Goal: Information Seeking & Learning: Check status

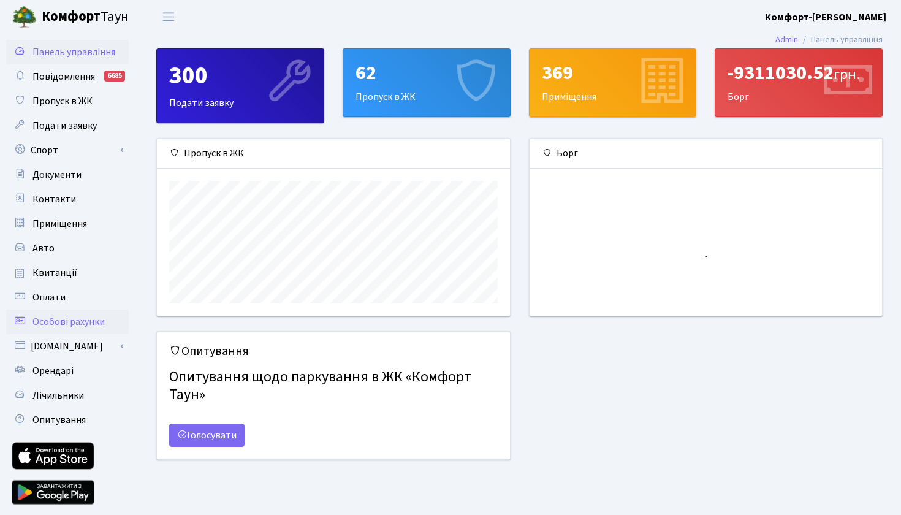
scroll to position [177, 352]
click at [82, 272] on link "Квитанції" at bounding box center [67, 272] width 123 height 25
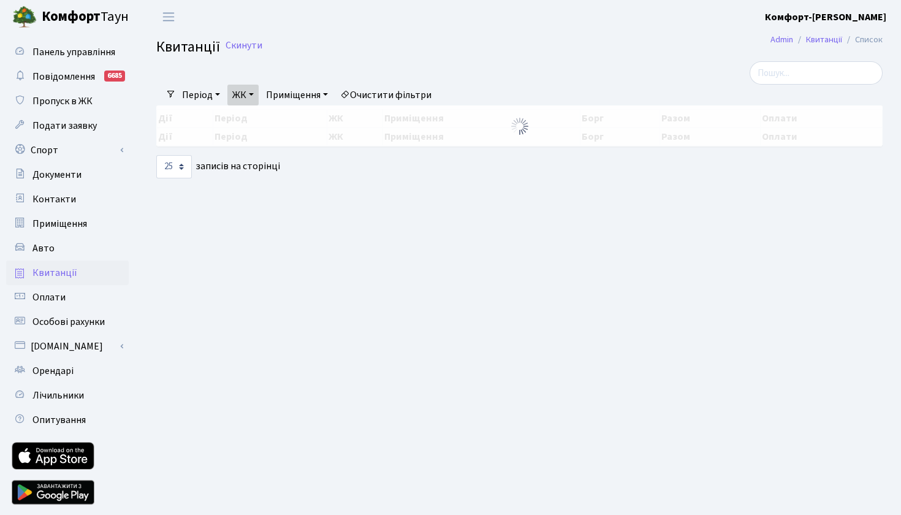
select select "25"
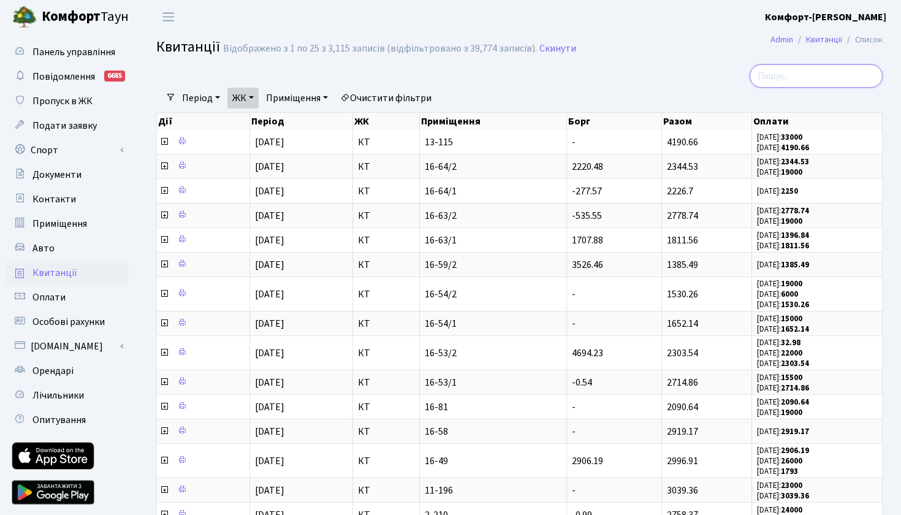
click at [784, 73] on input "search" at bounding box center [816, 75] width 133 height 23
click at [257, 96] on link "ЖК" at bounding box center [242, 98] width 31 height 21
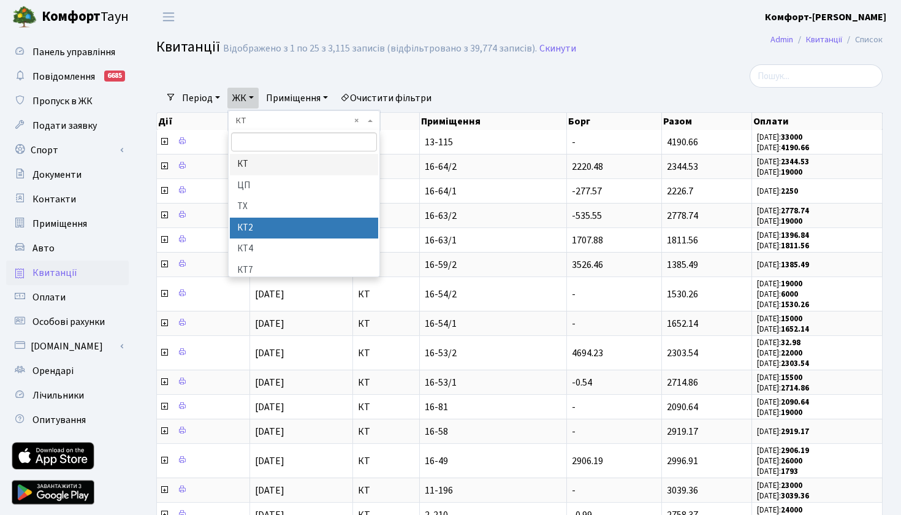
scroll to position [9, 0]
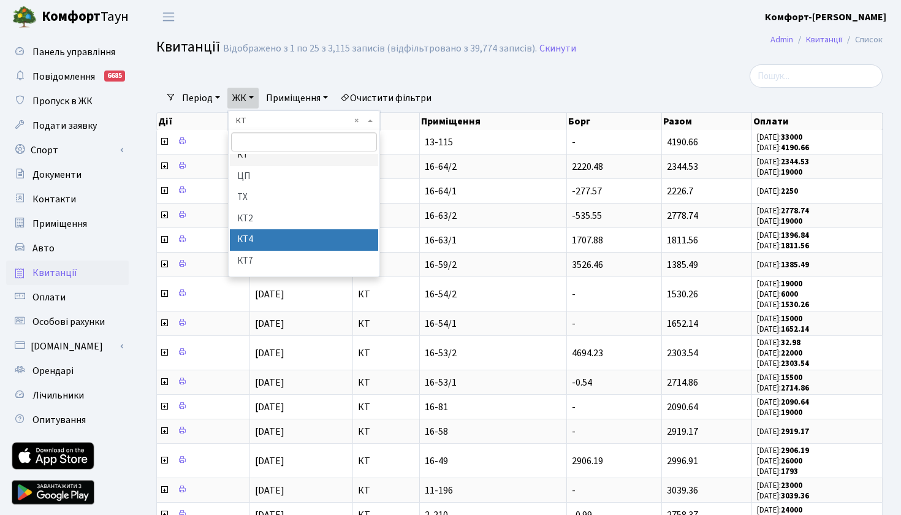
click at [265, 232] on li "КТ4" at bounding box center [304, 239] width 148 height 21
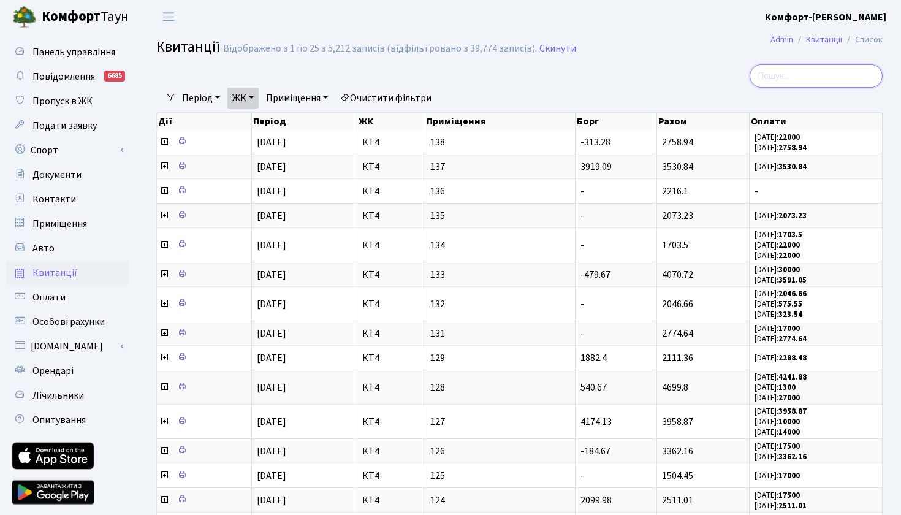
click at [773, 82] on input "search" at bounding box center [816, 75] width 133 height 23
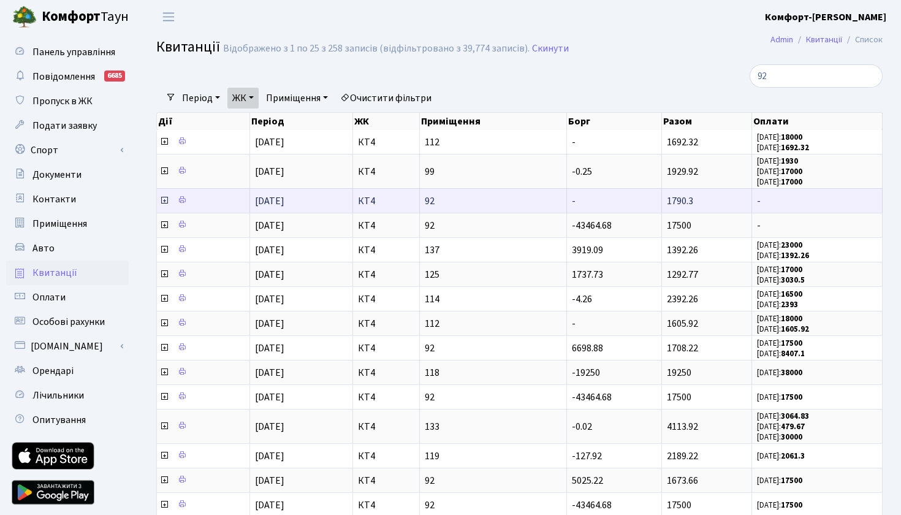
click at [164, 205] on icon at bounding box center [164, 201] width 10 height 10
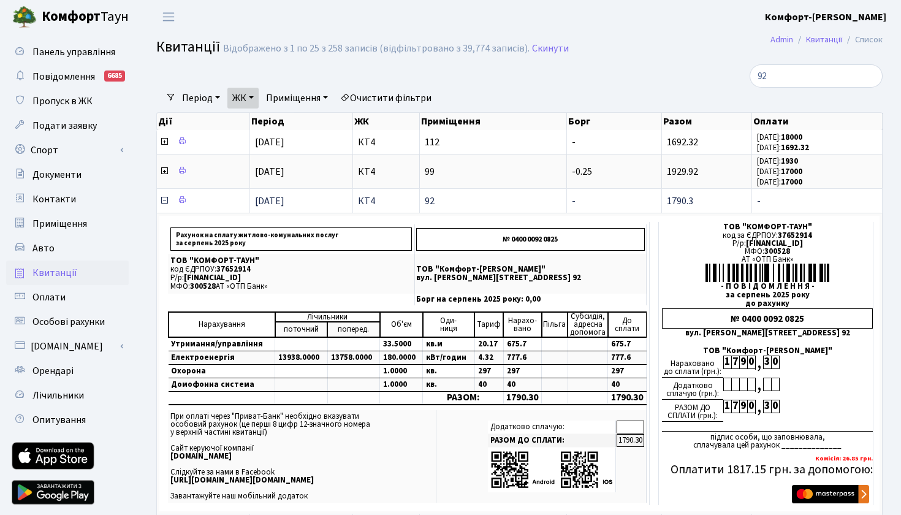
click at [164, 205] on icon at bounding box center [164, 201] width 10 height 10
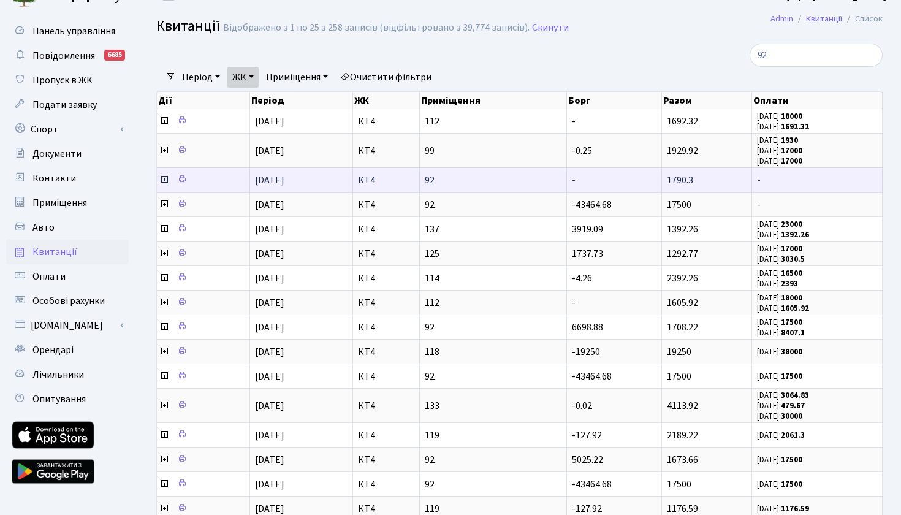
scroll to position [21, 0]
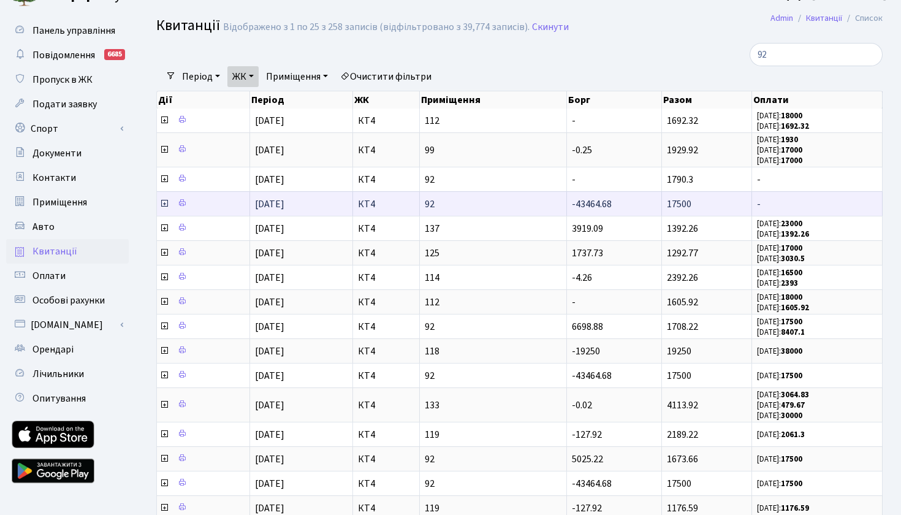
click at [164, 208] on icon at bounding box center [164, 204] width 10 height 10
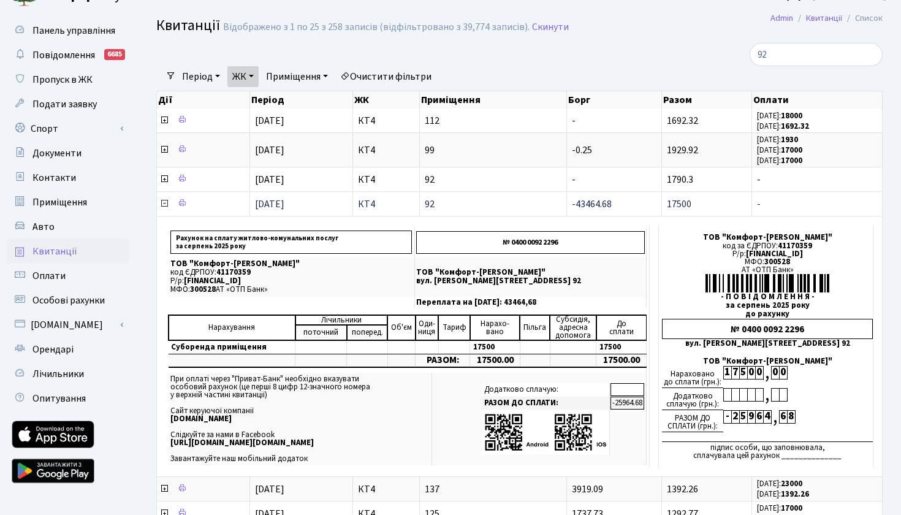
click at [164, 208] on icon at bounding box center [164, 204] width 10 height 10
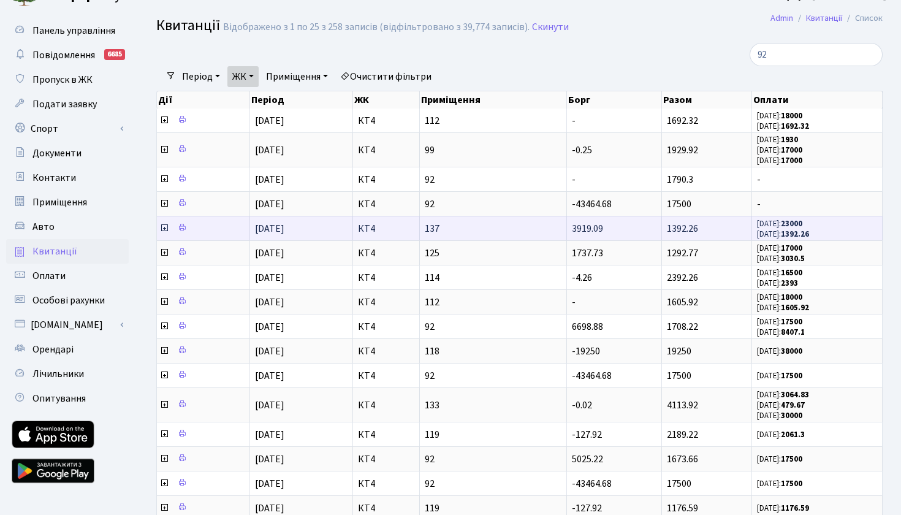
click at [163, 233] on icon at bounding box center [164, 228] width 10 height 10
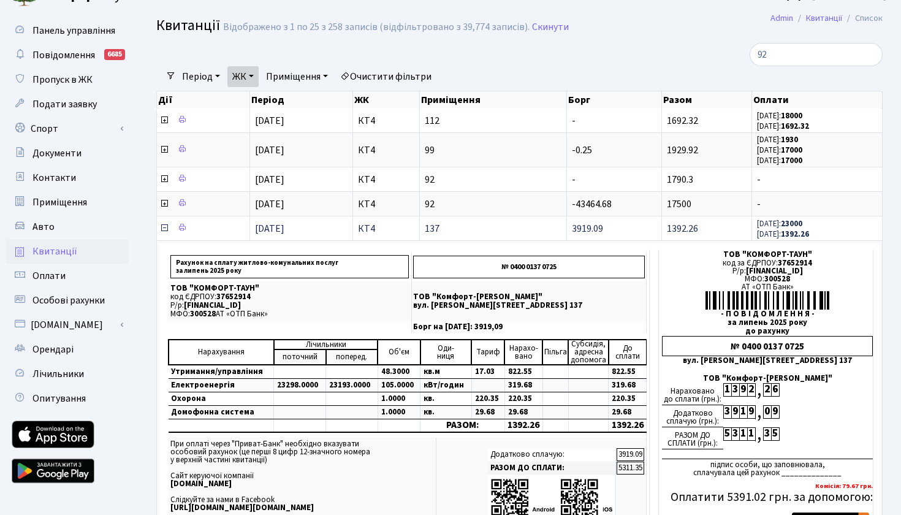
click at [163, 233] on icon at bounding box center [164, 228] width 10 height 10
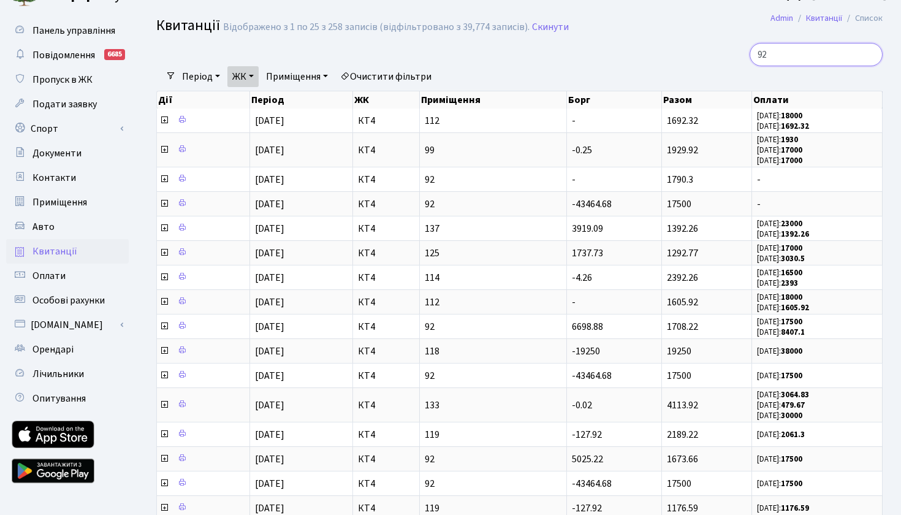
drag, startPoint x: 772, startPoint y: 57, endPoint x: 710, endPoint y: 53, distance: 61.4
click at [710, 54] on div "92" at bounding box center [768, 54] width 230 height 23
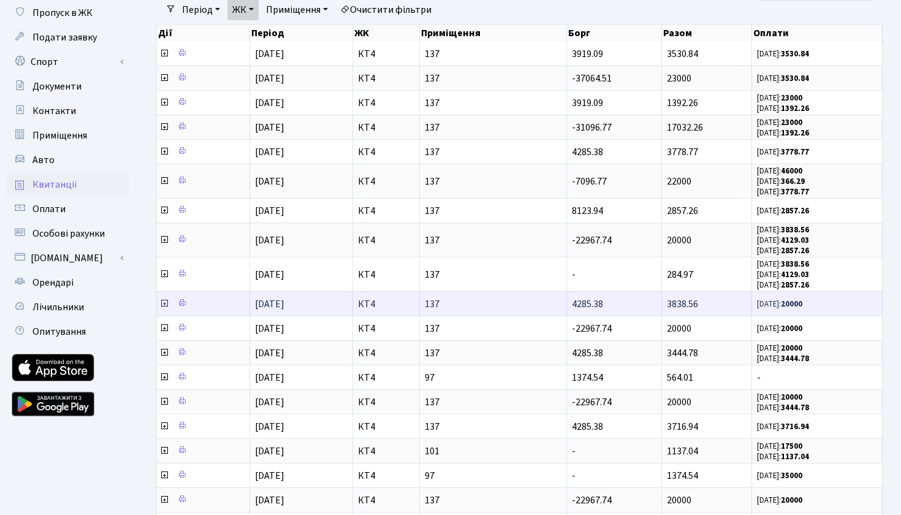
scroll to position [82, 0]
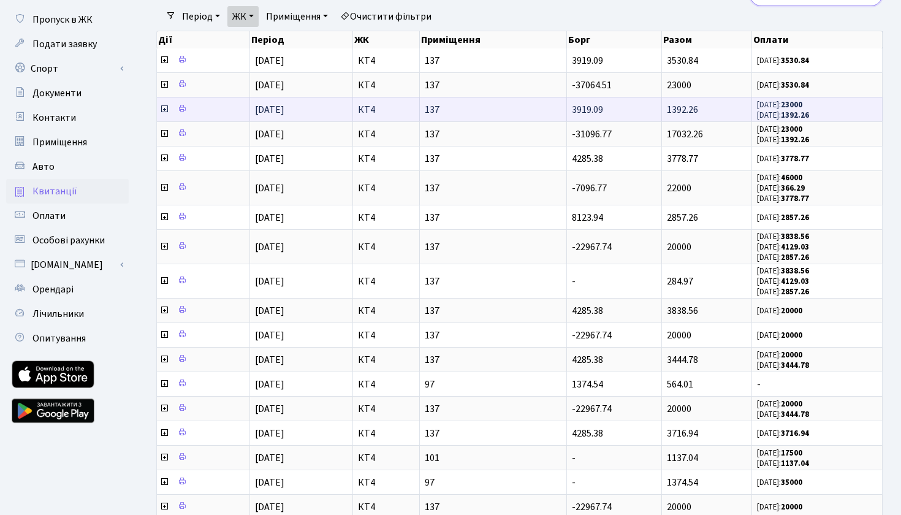
type input "137"
click at [163, 114] on icon at bounding box center [164, 109] width 10 height 10
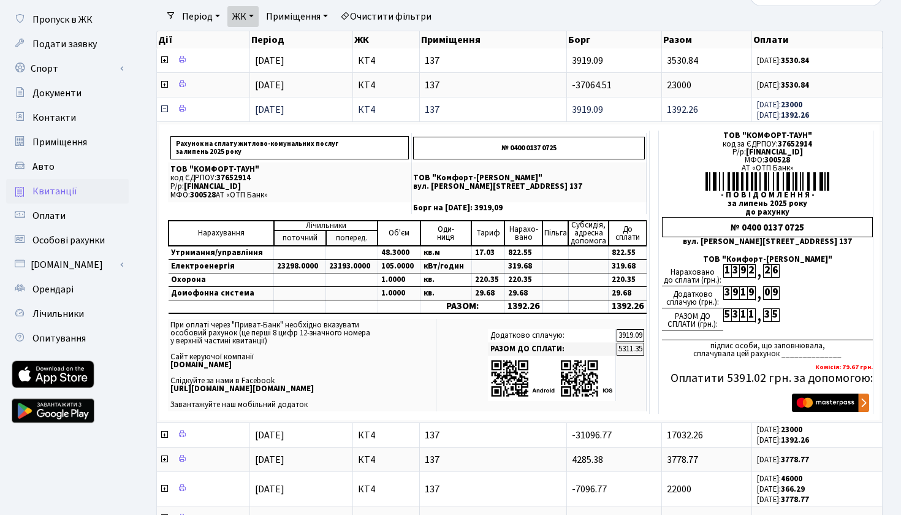
click at [163, 114] on icon at bounding box center [164, 109] width 10 height 10
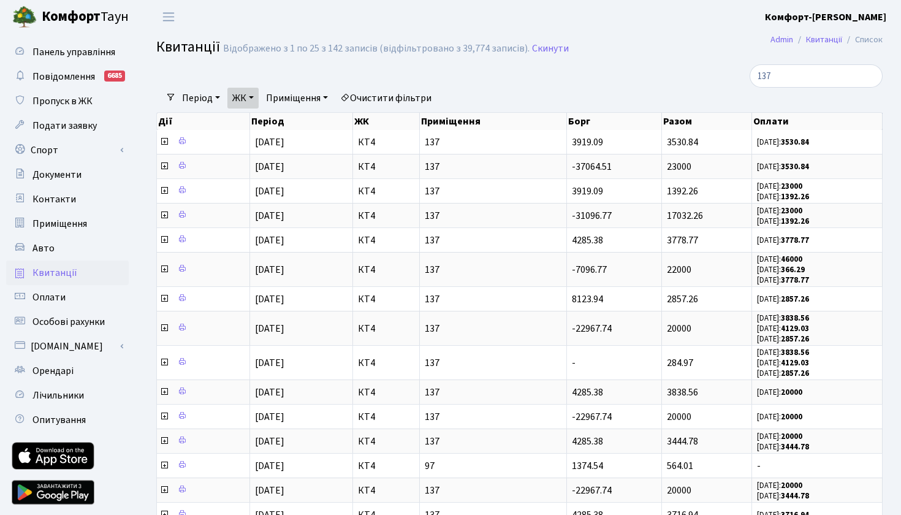
scroll to position [0, 0]
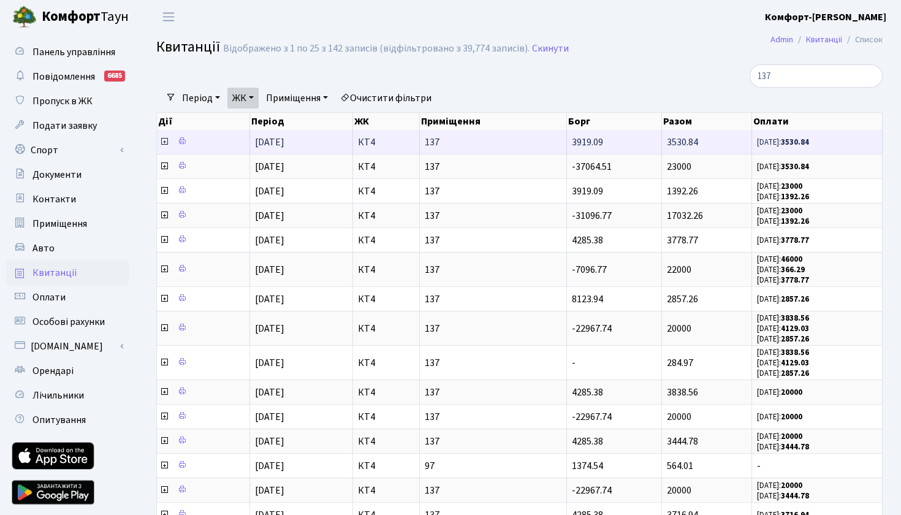
click at [169, 146] on icon at bounding box center [164, 142] width 10 height 10
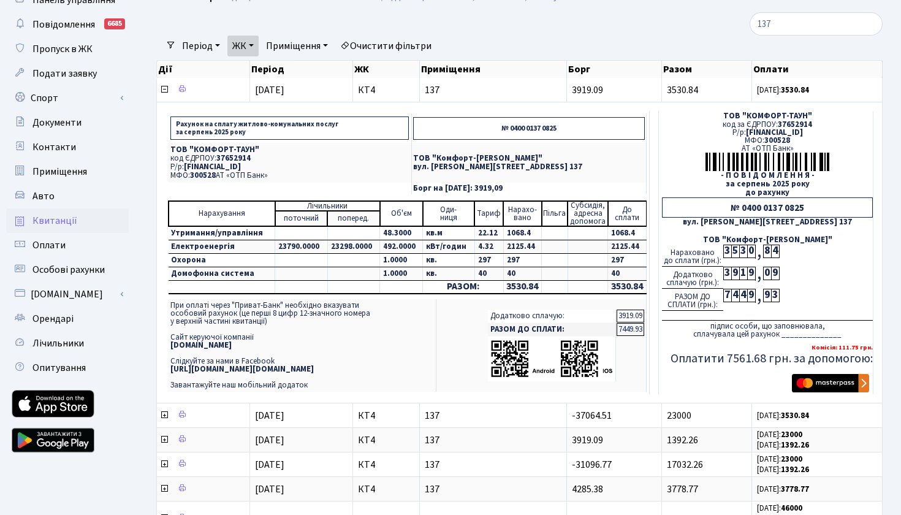
scroll to position [53, 0]
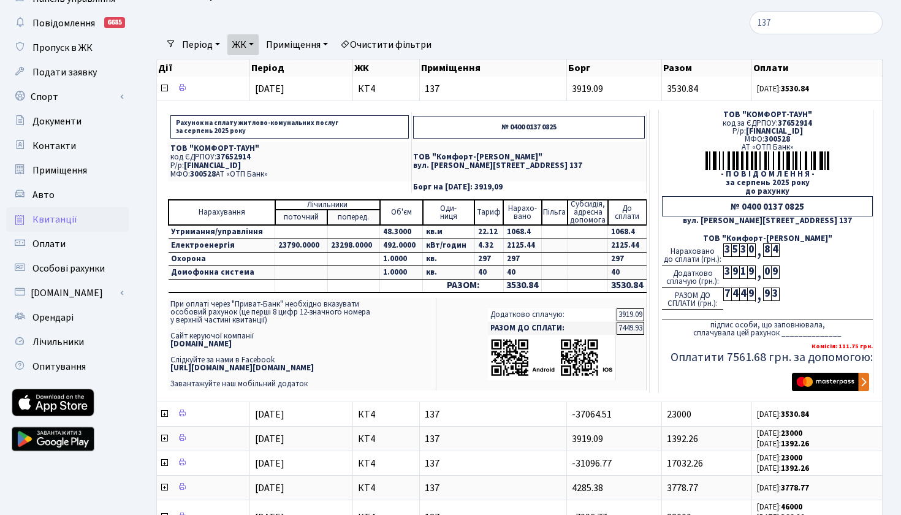
drag, startPoint x: 539, startPoint y: 194, endPoint x: 582, endPoint y: 193, distance: 42.3
click at [582, 191] on p "Борг на серпень 2025 року: 3919,09" at bounding box center [529, 187] width 232 height 8
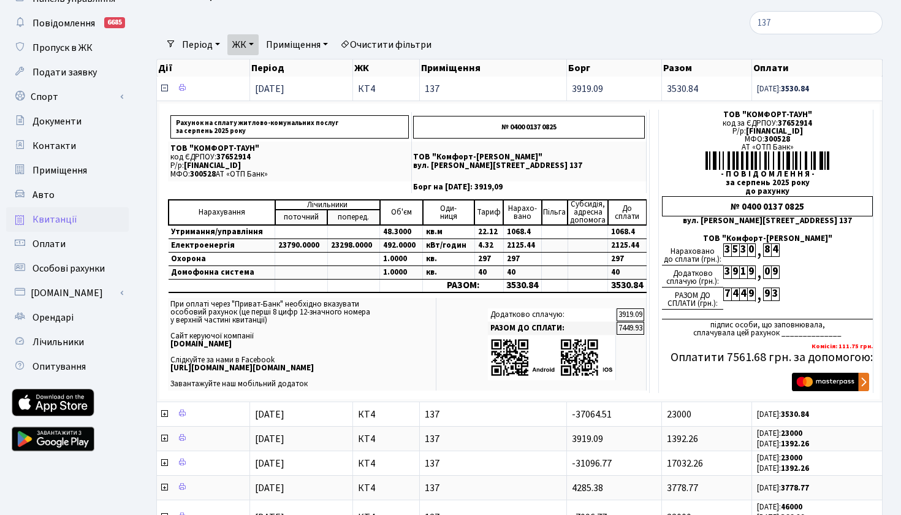
click at [161, 93] on icon at bounding box center [164, 88] width 10 height 10
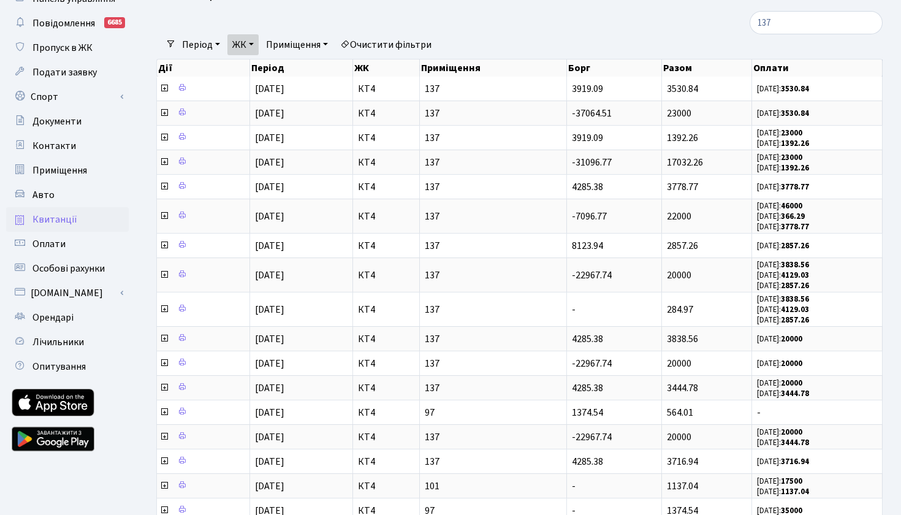
click at [254, 51] on link "ЖК" at bounding box center [242, 44] width 31 height 21
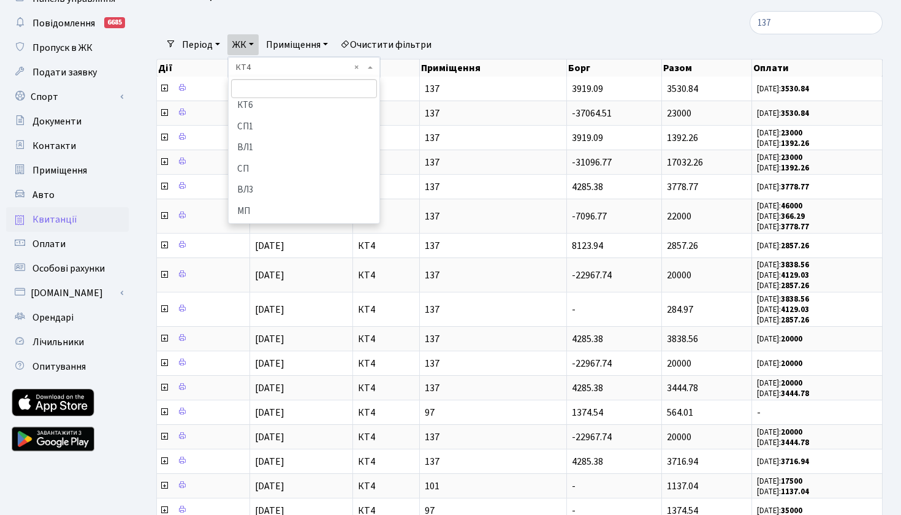
scroll to position [211, 0]
click at [260, 166] on li "МП" at bounding box center [304, 175] width 148 height 21
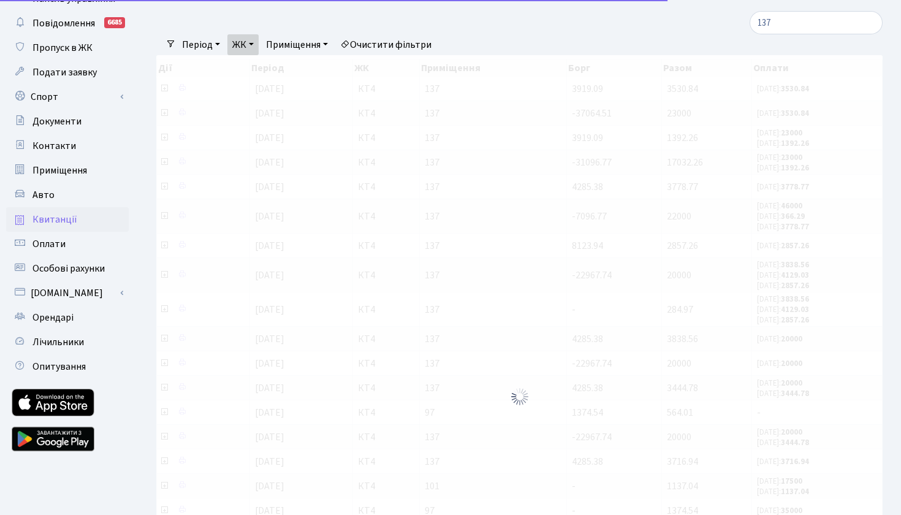
scroll to position [37, 0]
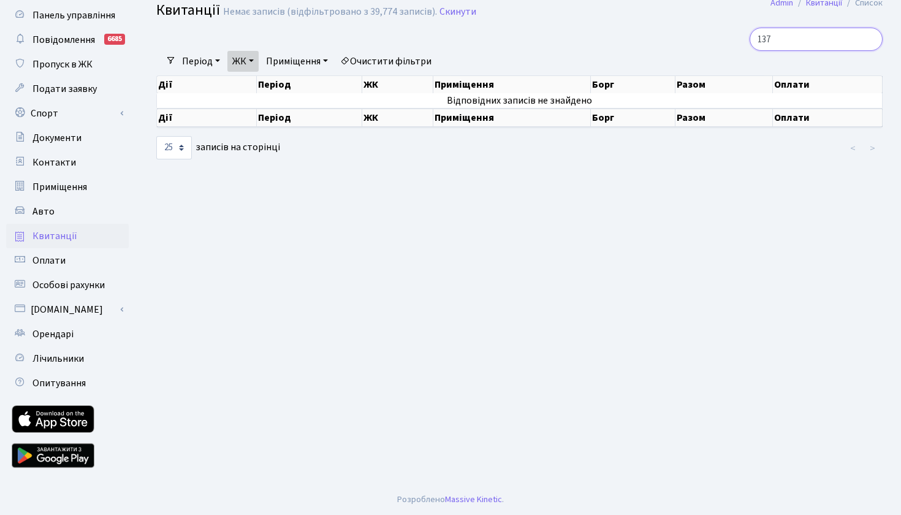
click at [869, 39] on input "137" at bounding box center [816, 39] width 133 height 23
click at [259, 63] on link "ЖК" at bounding box center [242, 61] width 31 height 21
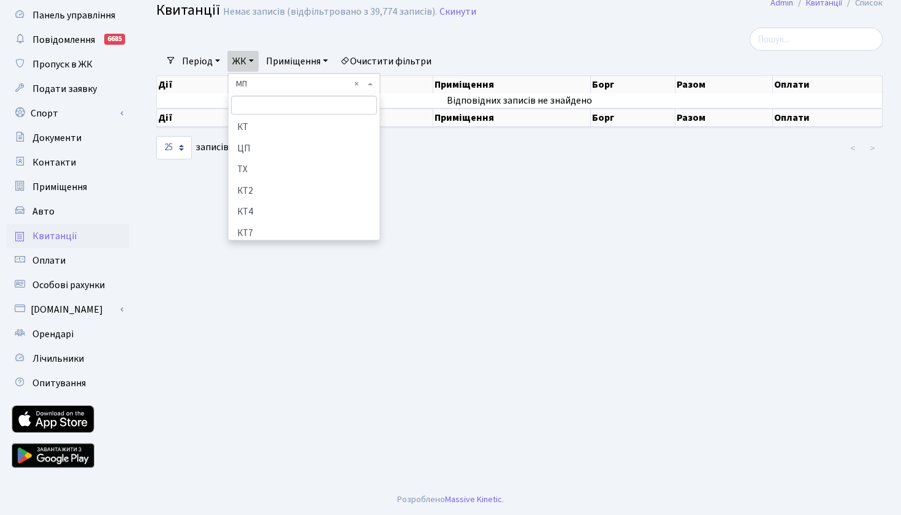
scroll to position [211, 0]
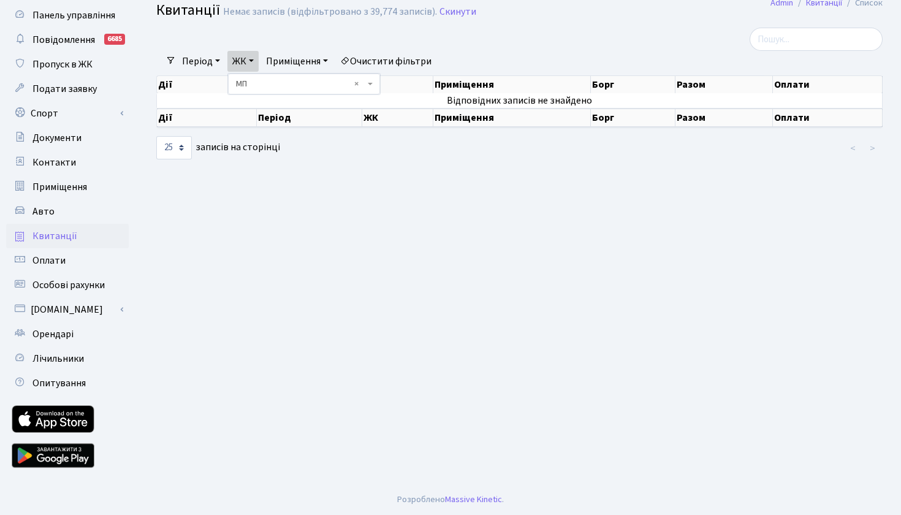
click at [328, 192] on main "[PERSON_NAME] Список [PERSON_NAME] записів (відфільтровано з 39,774 записів). С…" at bounding box center [519, 240] width 763 height 487
click at [294, 57] on link "Приміщення" at bounding box center [297, 61] width 72 height 21
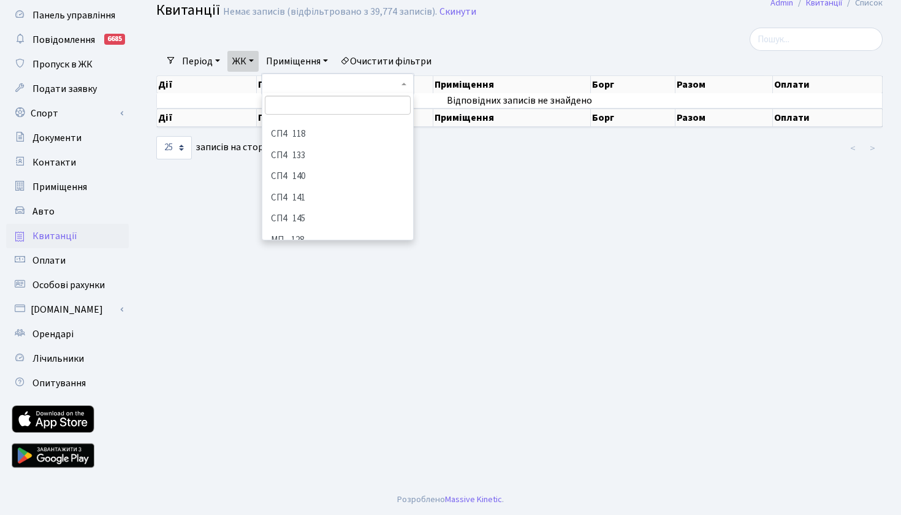
scroll to position [7365, 0]
click at [304, 279] on li "МП 155" at bounding box center [338, 289] width 148 height 21
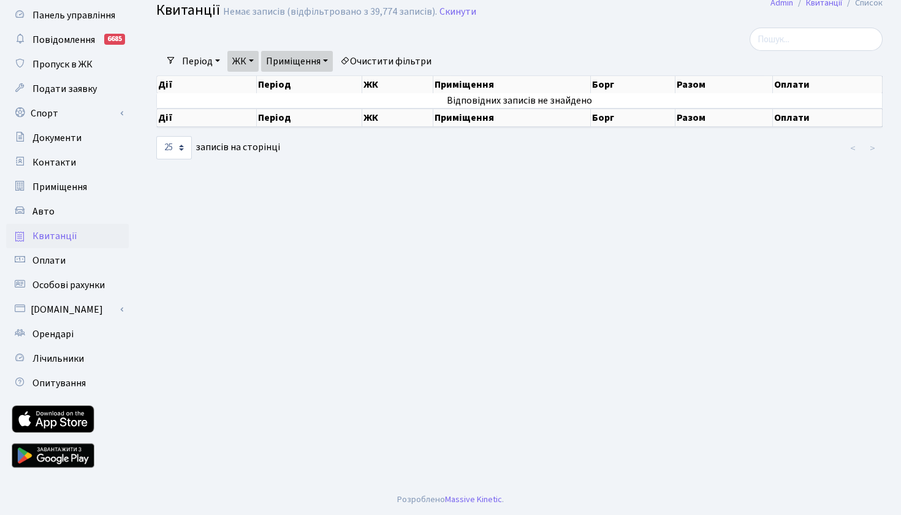
click at [202, 236] on main "[PERSON_NAME] Список [PERSON_NAME] записів (відфільтровано з 39,774 записів). С…" at bounding box center [519, 240] width 763 height 487
click at [253, 61] on link "ЖК" at bounding box center [242, 61] width 31 height 21
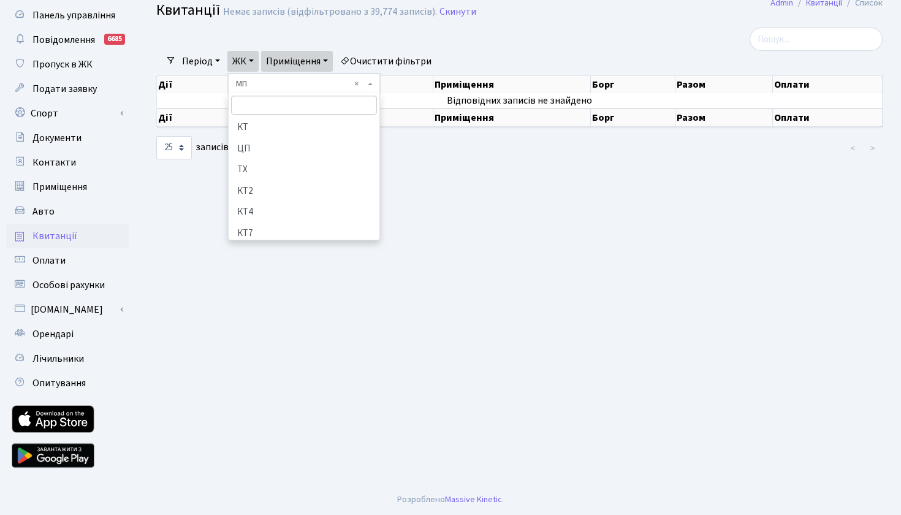
scroll to position [211, 0]
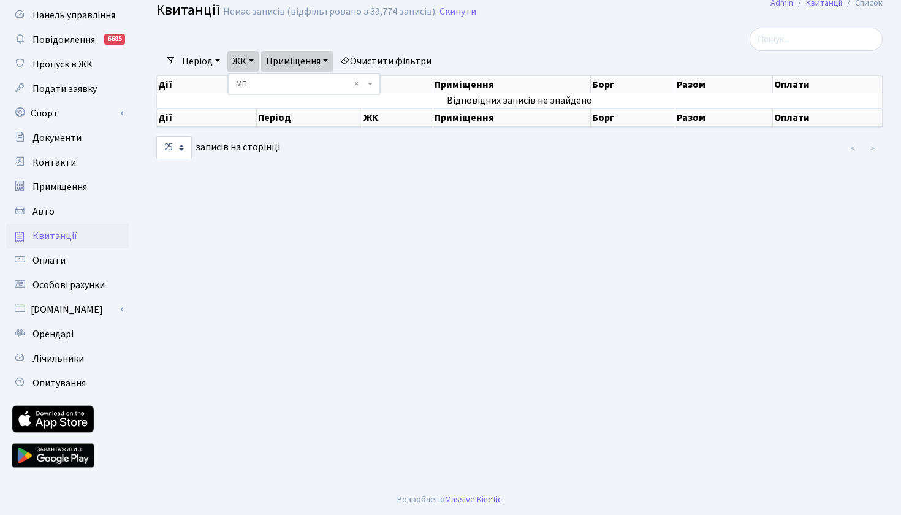
click at [77, 226] on link "Квитанції" at bounding box center [67, 236] width 123 height 25
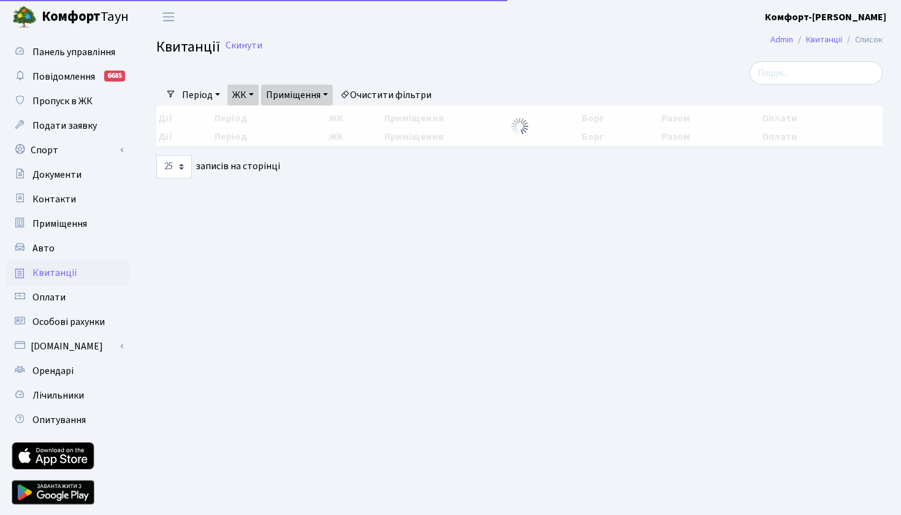
select select "25"
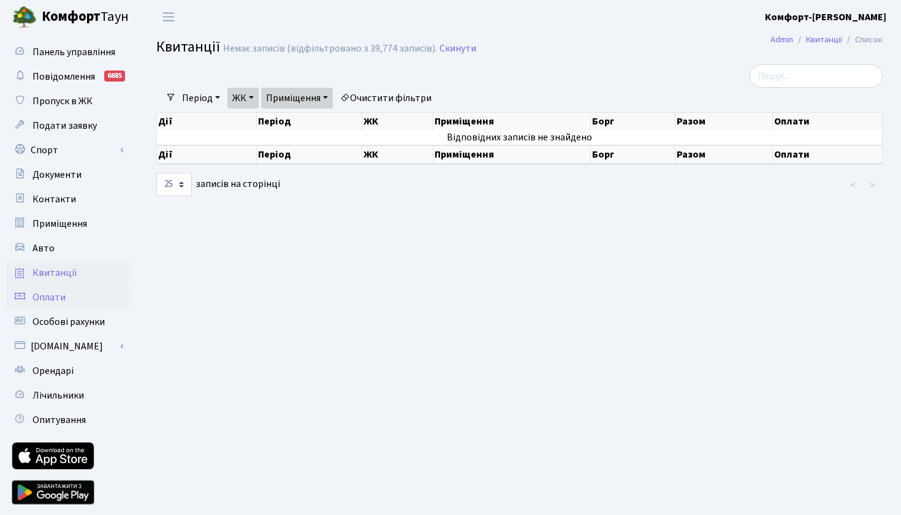
click at [51, 304] on link "Оплати" at bounding box center [67, 297] width 123 height 25
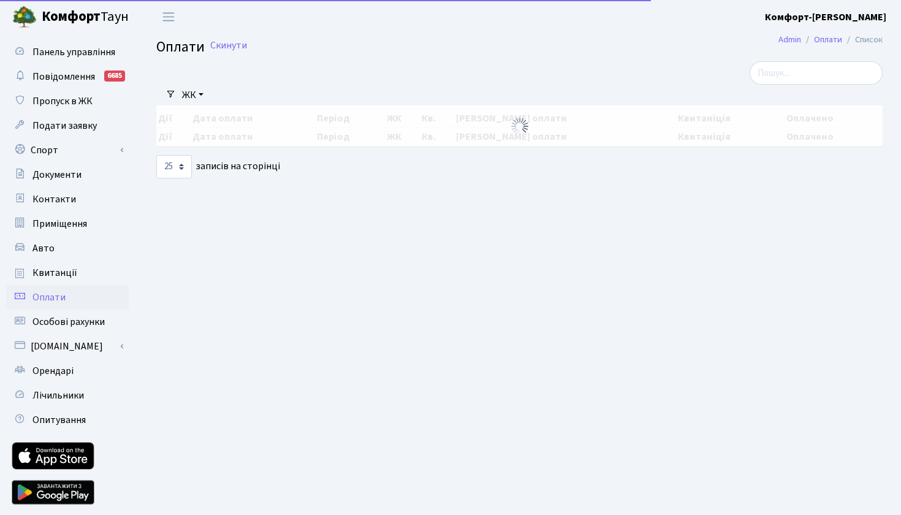
select select "25"
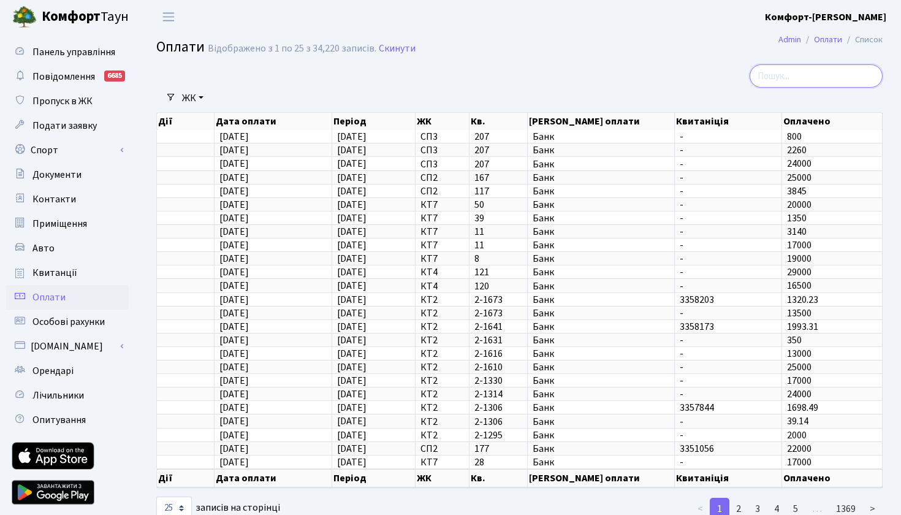
click at [785, 70] on input "search" at bounding box center [816, 75] width 133 height 23
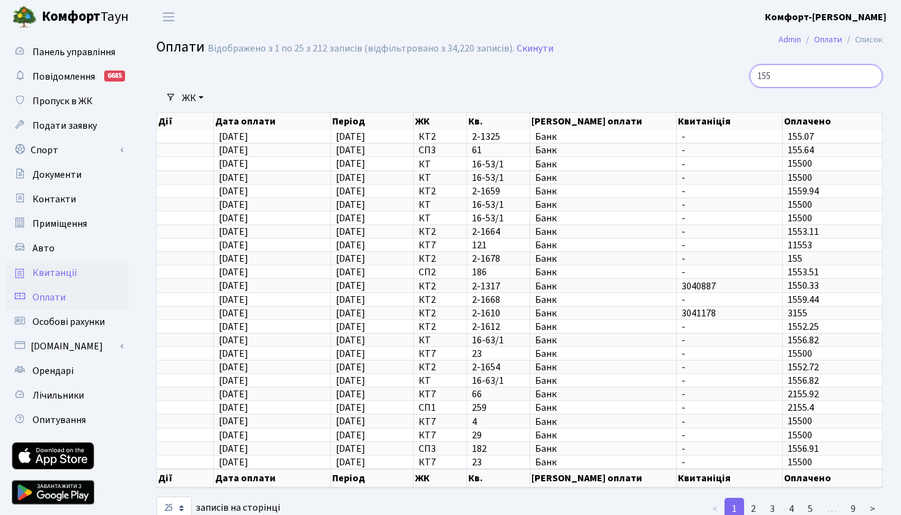
type input "155"
click at [48, 272] on span "Квитанції" at bounding box center [54, 272] width 45 height 13
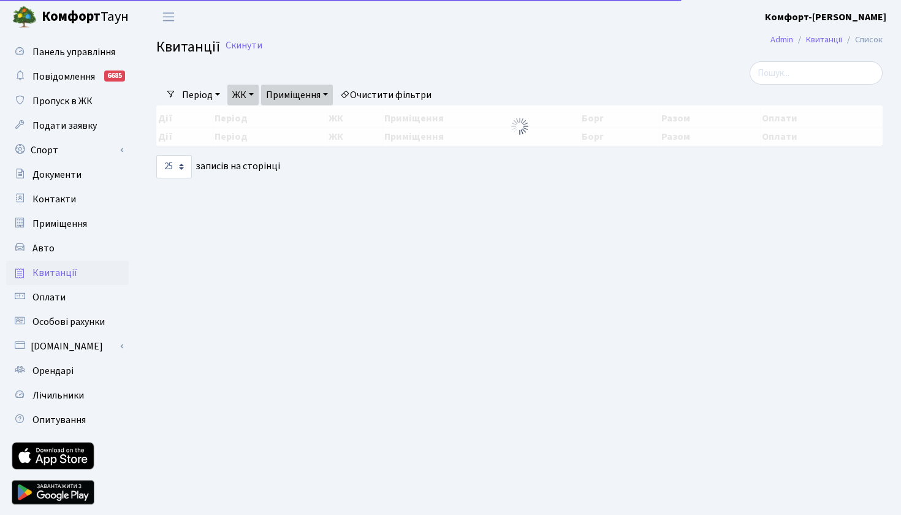
select select "25"
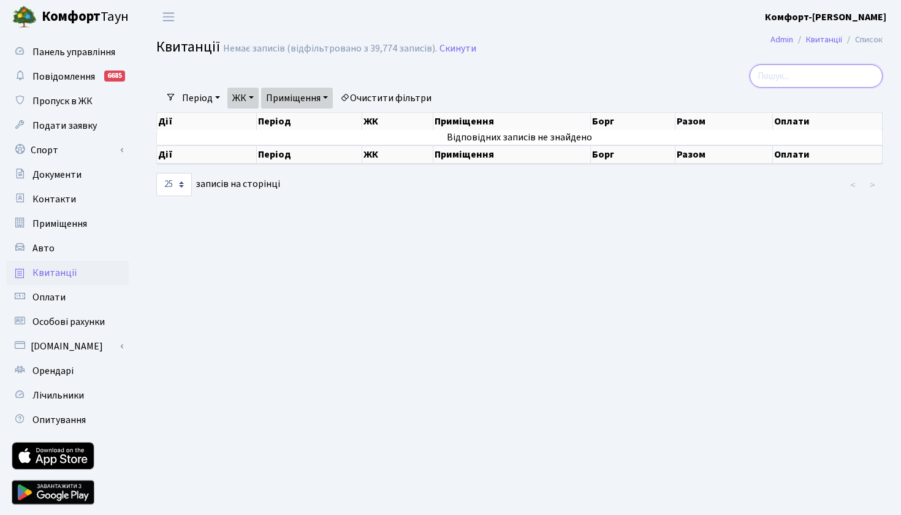
click at [751, 83] on input "search" at bounding box center [816, 75] width 133 height 23
type input "155"
click at [253, 95] on link "ЖК" at bounding box center [242, 98] width 31 height 21
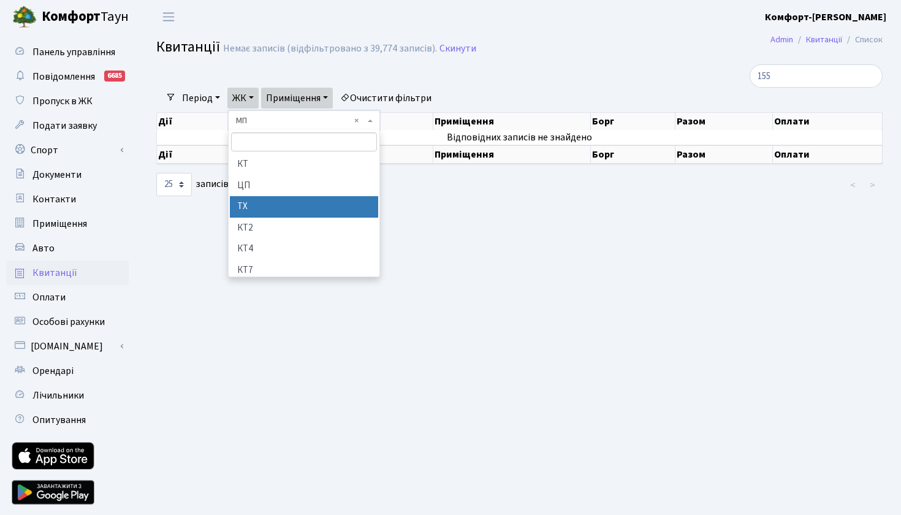
scroll to position [211, 0]
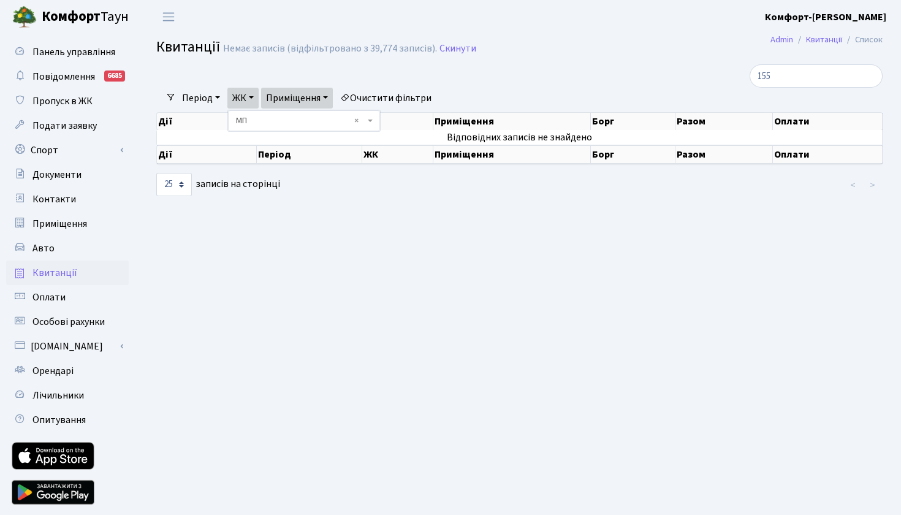
click at [284, 119] on span "× МП" at bounding box center [300, 121] width 129 height 12
click at [254, 100] on link "ЖК" at bounding box center [242, 98] width 31 height 21
click at [264, 227] on main "[PERSON_NAME] Список [PERSON_NAME] записів (відфільтровано з 39,774 записів). С…" at bounding box center [519, 277] width 763 height 487
click at [867, 75] on input "155" at bounding box center [816, 75] width 133 height 23
click at [258, 99] on link "ЖК" at bounding box center [242, 98] width 31 height 21
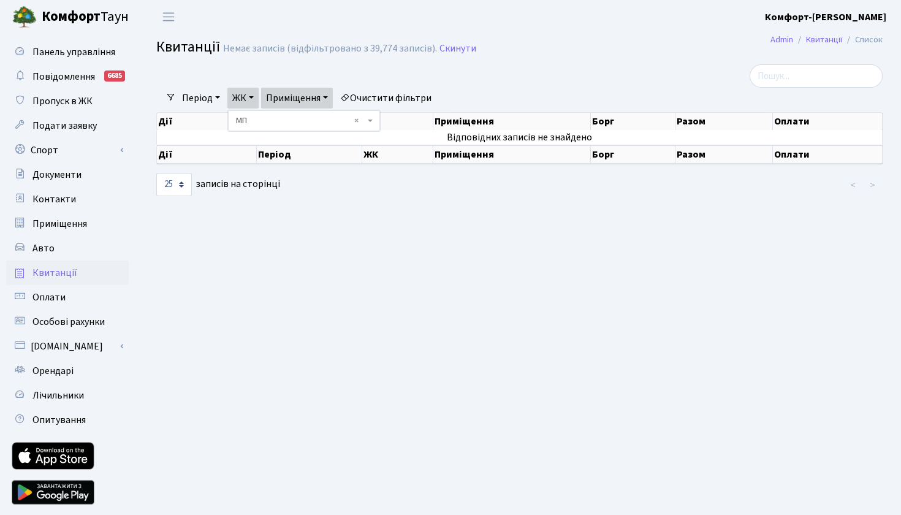
click at [233, 292] on main "[PERSON_NAME] Список [PERSON_NAME] записів (відфільтровано з 39,774 записів). С…" at bounding box center [519, 277] width 763 height 487
click at [259, 96] on link "ЖК" at bounding box center [242, 98] width 31 height 21
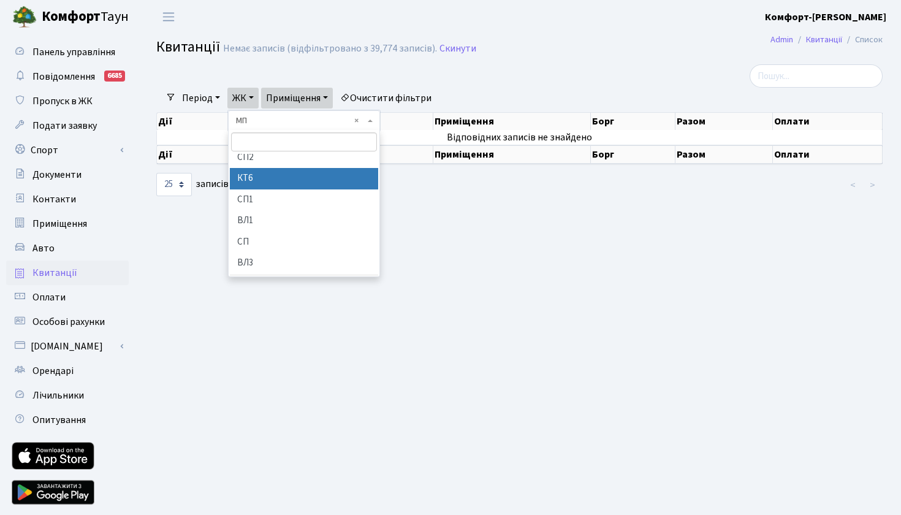
scroll to position [156, 0]
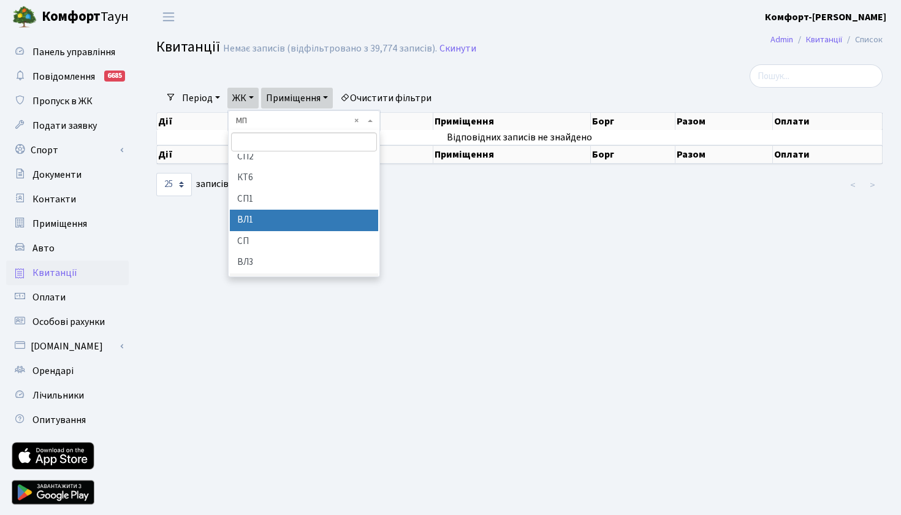
click at [251, 210] on li "ВЛ1" at bounding box center [304, 220] width 148 height 21
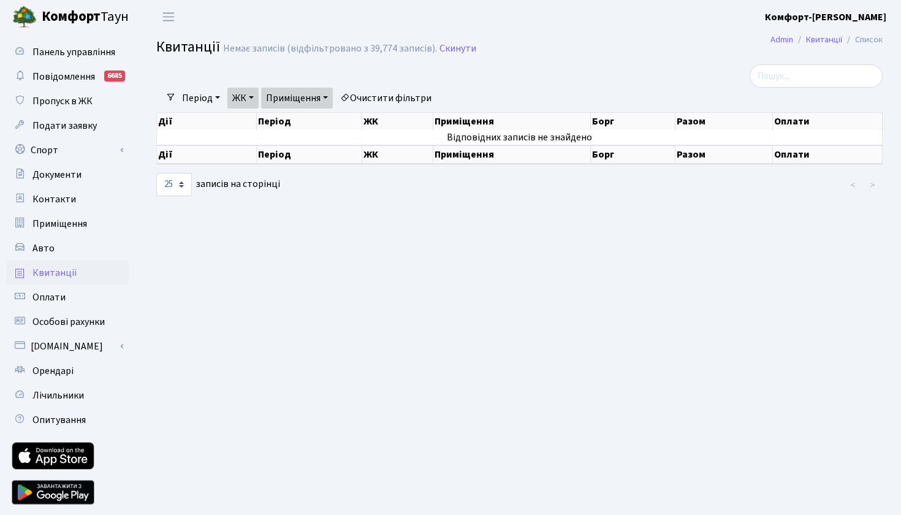
click at [257, 96] on link "ЖК" at bounding box center [242, 98] width 31 height 21
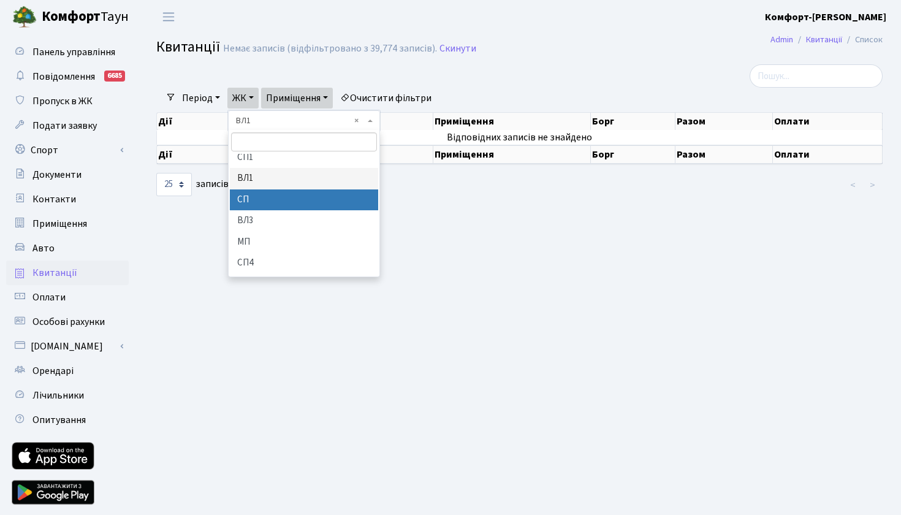
scroll to position [198, 0]
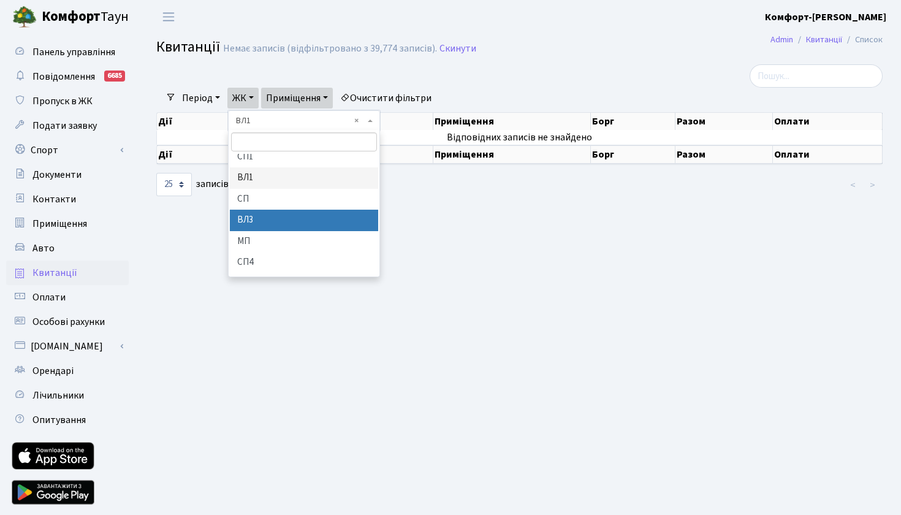
click at [257, 210] on li "ВЛ3" at bounding box center [304, 220] width 148 height 21
select select "322"
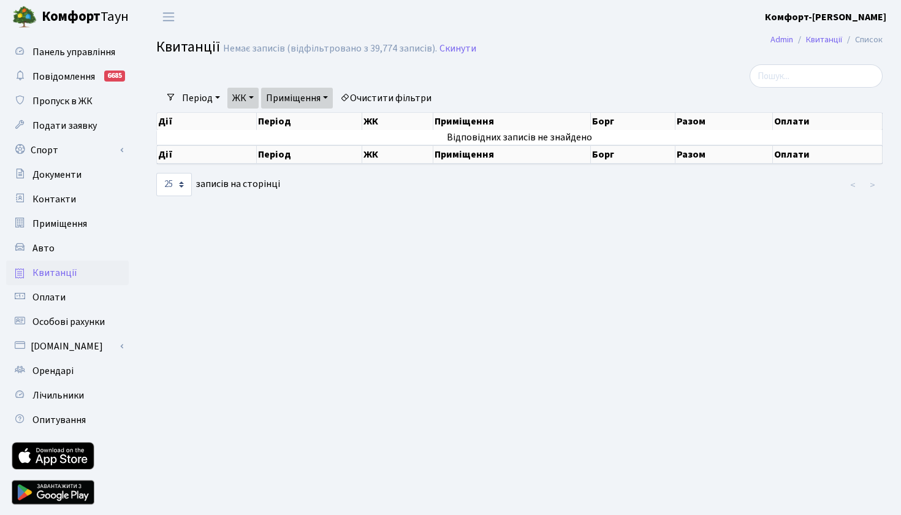
click at [255, 96] on link "ЖК" at bounding box center [242, 98] width 31 height 21
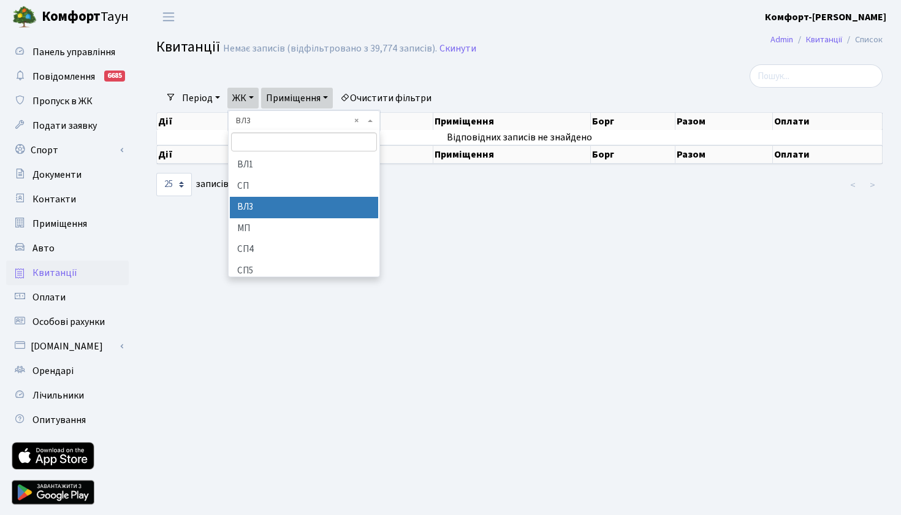
scroll to position [211, 0]
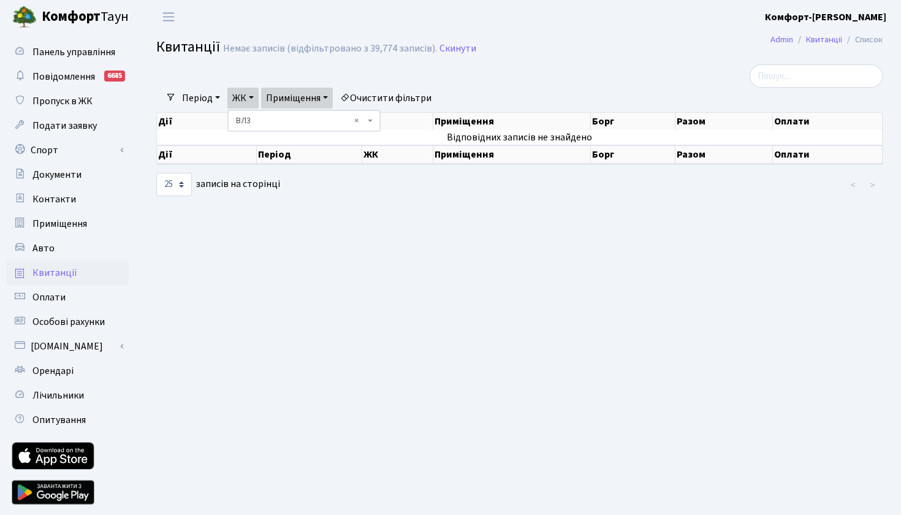
click at [205, 270] on main "[PERSON_NAME] Список [PERSON_NAME] записів (відфільтровано з 39,774 записів). С…" at bounding box center [519, 277] width 763 height 487
click at [246, 98] on link "ЖК" at bounding box center [242, 98] width 31 height 21
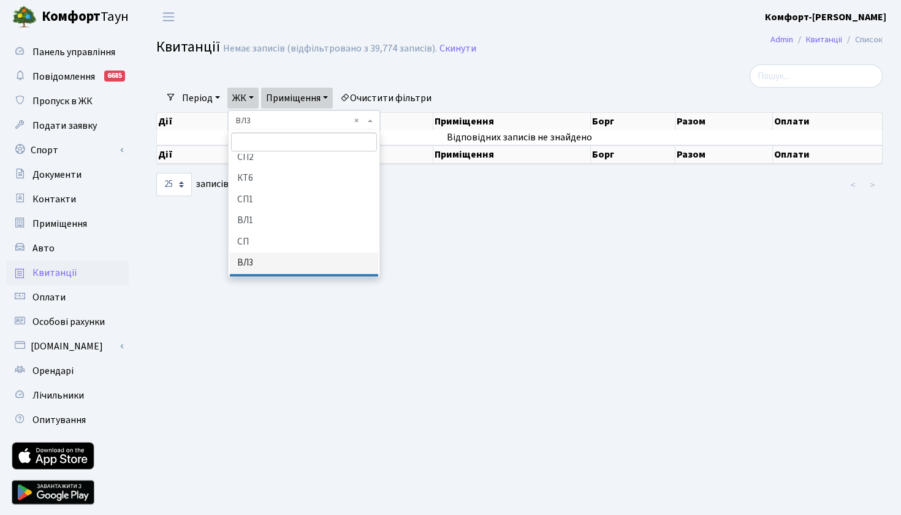
scroll to position [0, 0]
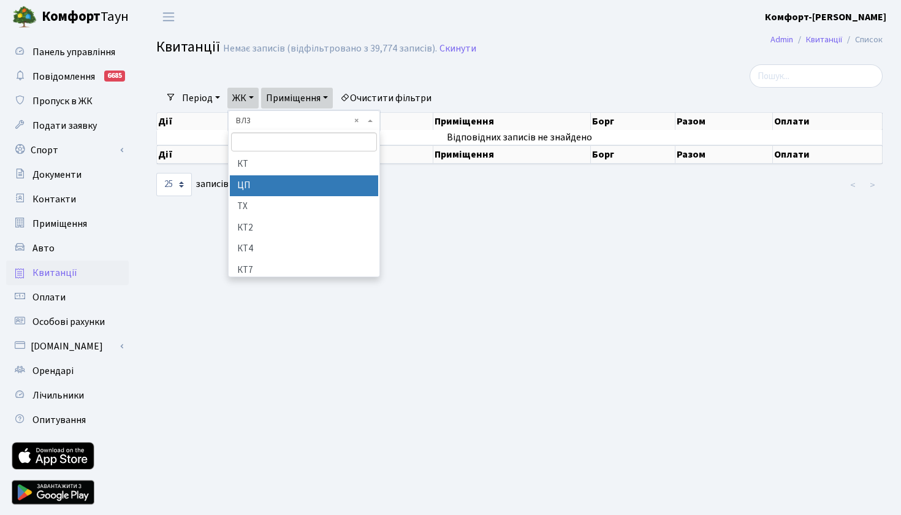
click at [272, 182] on li "ЦП" at bounding box center [304, 185] width 148 height 21
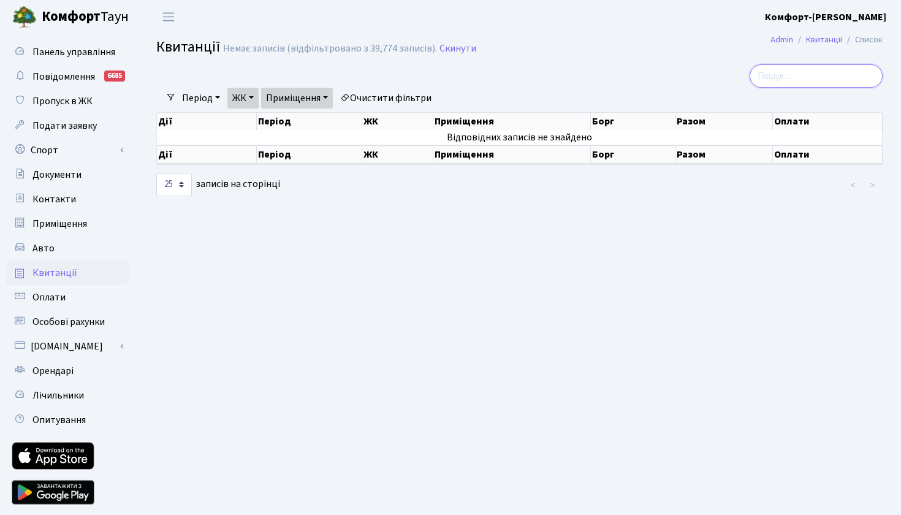
click at [778, 82] on input "search" at bounding box center [816, 75] width 133 height 23
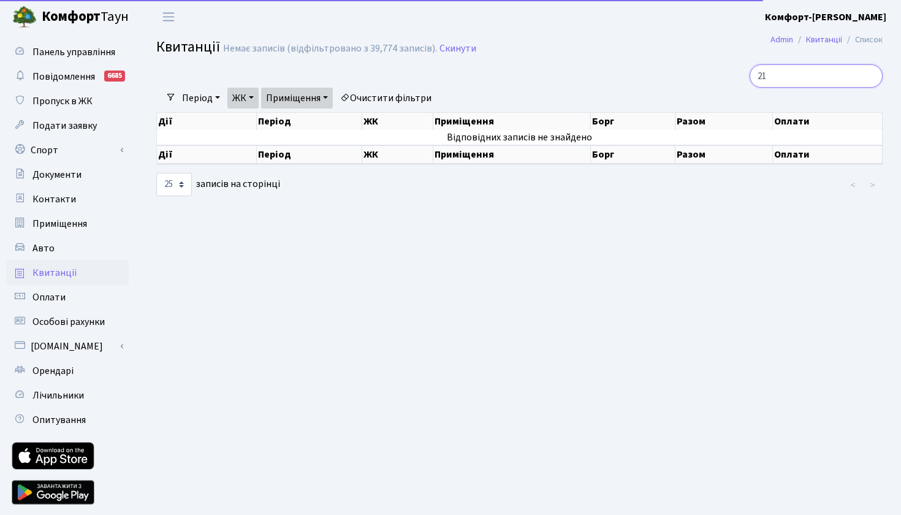
type input "2"
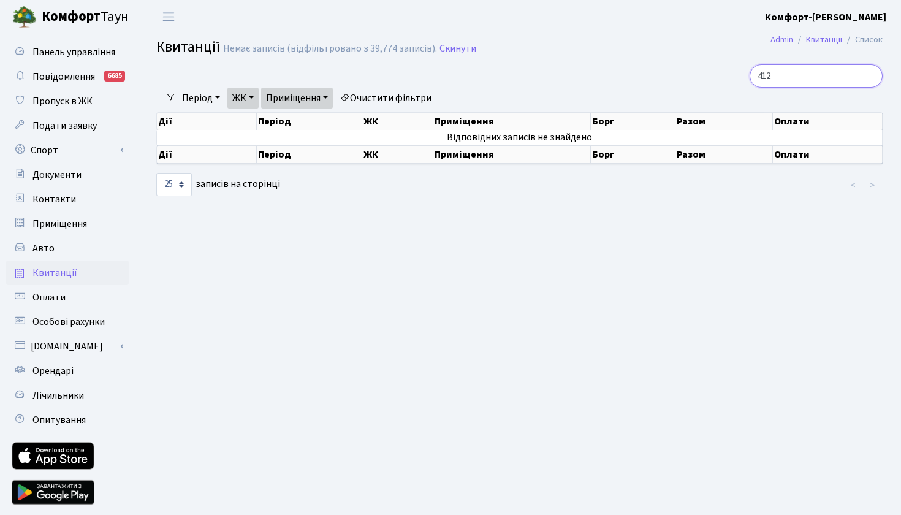
type input "412"
click at [333, 97] on link "Приміщення" at bounding box center [297, 98] width 72 height 21
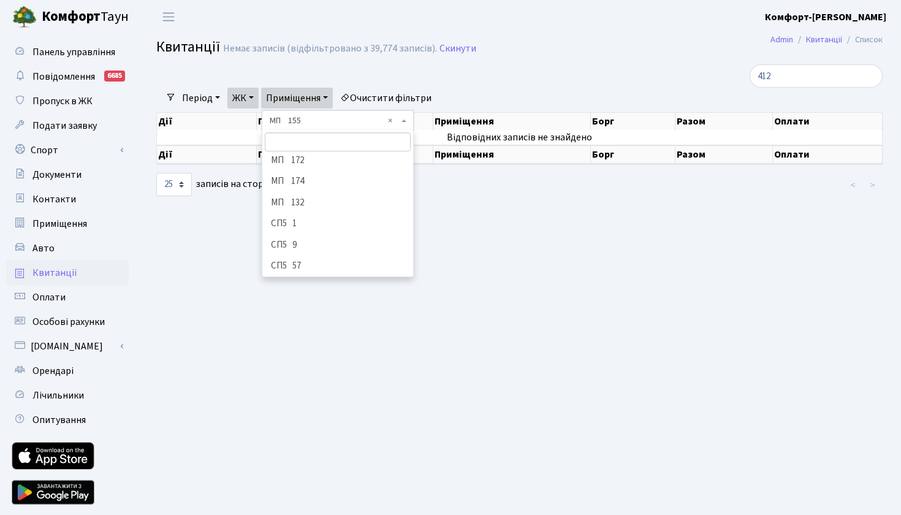
scroll to position [7567, 0]
click at [305, 326] on li "СП5 106" at bounding box center [338, 336] width 148 height 21
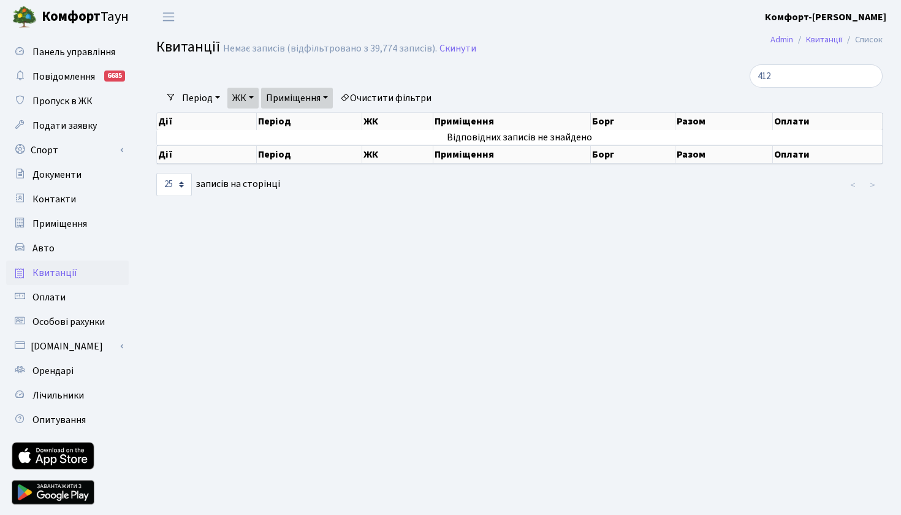
click at [329, 100] on link "Приміщення" at bounding box center [297, 98] width 72 height 21
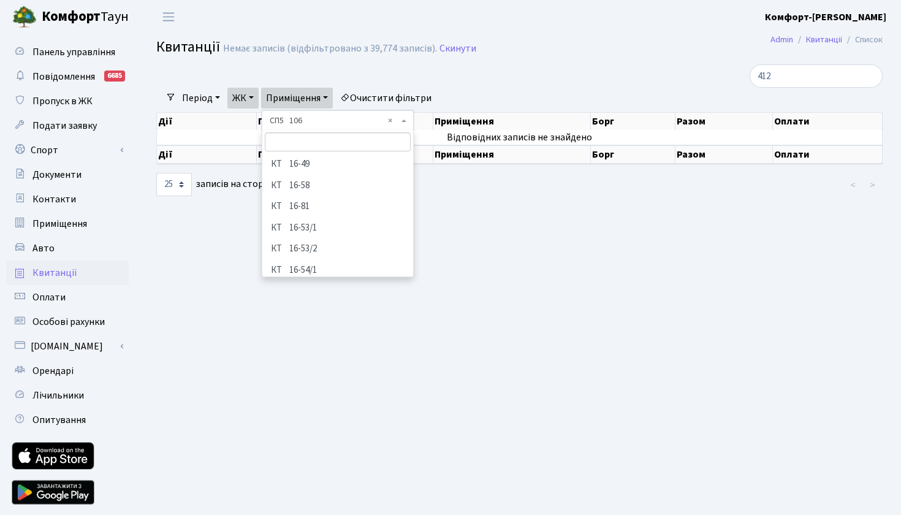
scroll to position [7567, 0]
click at [294, 347] on li "СП5 169" at bounding box center [338, 357] width 148 height 21
select select "21578"
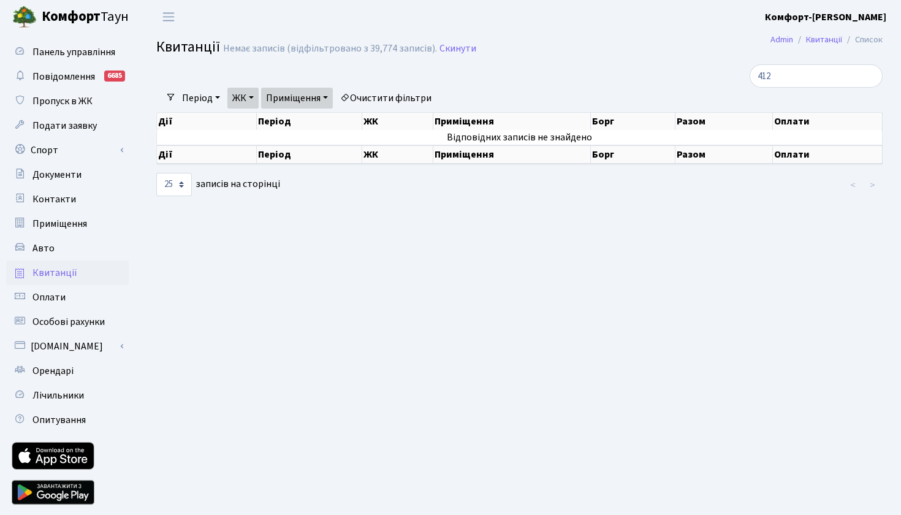
click at [330, 97] on link "Приміщення" at bounding box center [297, 98] width 72 height 21
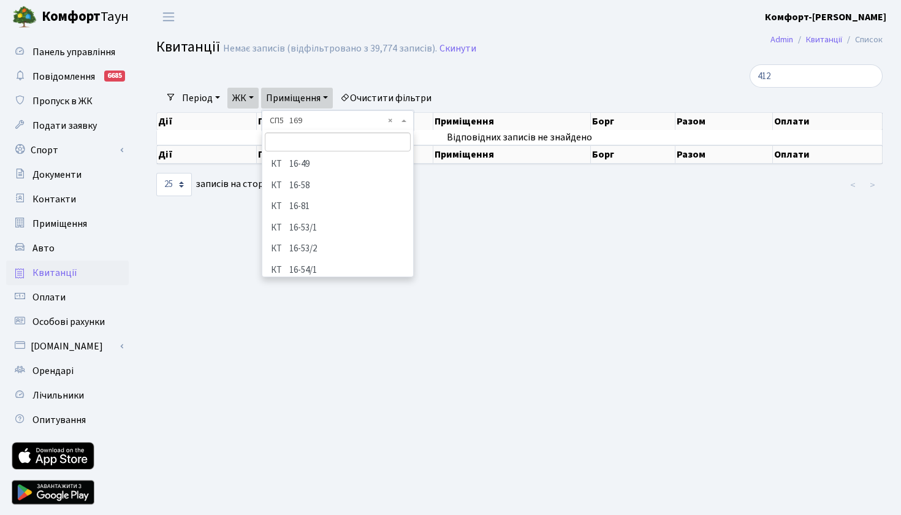
scroll to position [7567, 0]
click at [503, 81] on div at bounding box center [395, 75] width 496 height 23
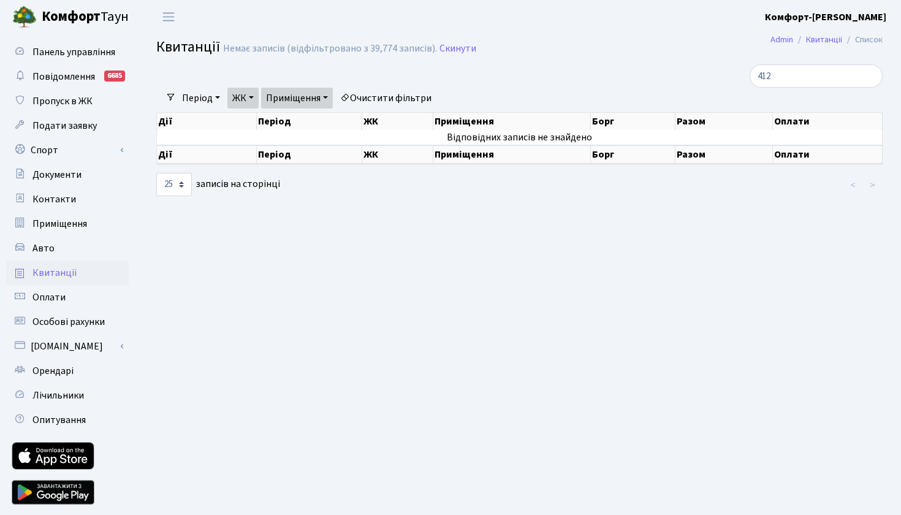
click at [254, 98] on link "ЖК" at bounding box center [242, 98] width 31 height 21
click at [199, 302] on main "[PERSON_NAME] Список [PERSON_NAME] записів (відфільтровано з 39,774 записів). С…" at bounding box center [519, 277] width 763 height 487
